Goal: Share content

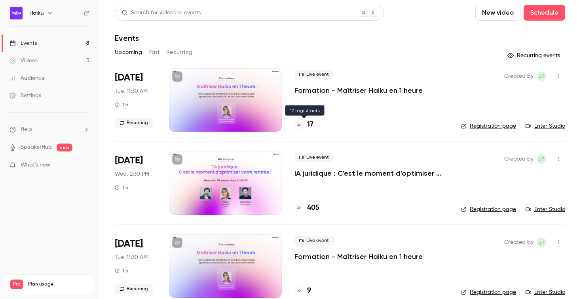
click at [311, 123] on h4 "17" at bounding box center [310, 124] width 6 height 11
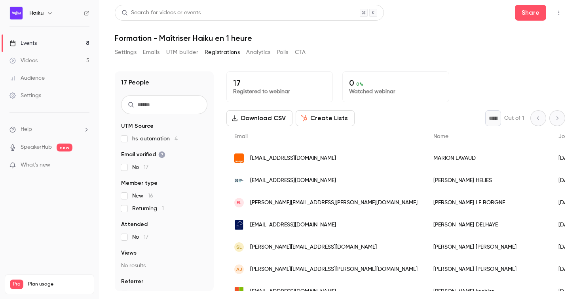
click at [34, 41] on div "Events" at bounding box center [23, 43] width 27 height 8
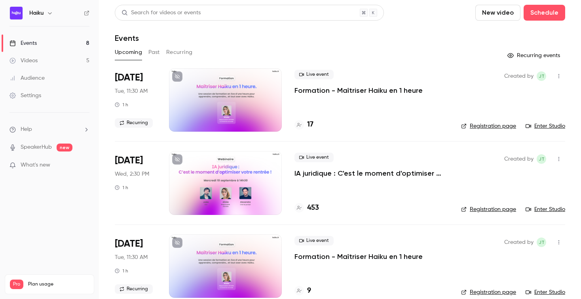
click at [177, 51] on button "Recurring" at bounding box center [179, 52] width 27 height 13
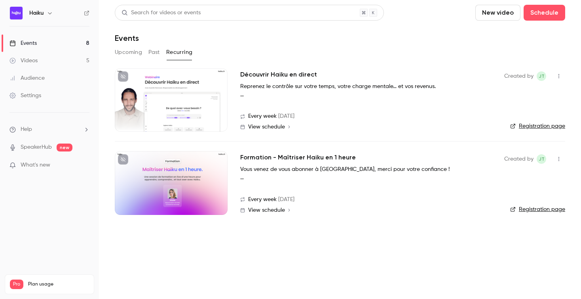
click at [561, 161] on icon "button" at bounding box center [559, 159] width 6 height 6
click at [517, 179] on div "Share" at bounding box center [529, 179] width 60 height 8
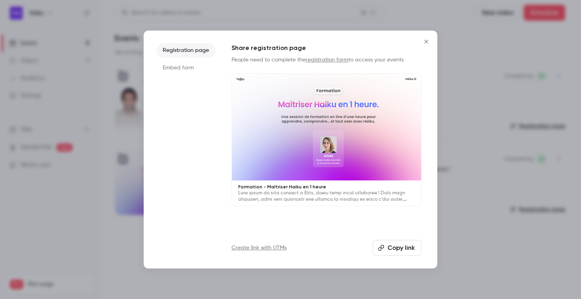
click at [401, 246] on button "Copy link" at bounding box center [397, 248] width 49 height 16
click at [467, 40] on div at bounding box center [290, 149] width 581 height 299
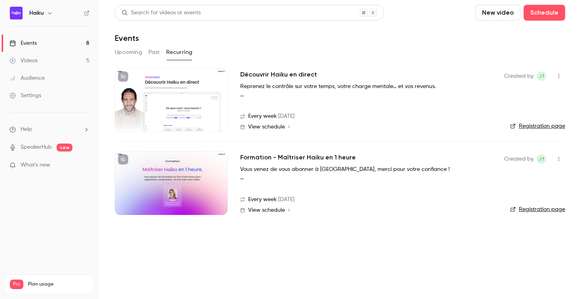
click at [62, 42] on link "Events 8" at bounding box center [49, 42] width 99 height 17
